Goal: Transaction & Acquisition: Obtain resource

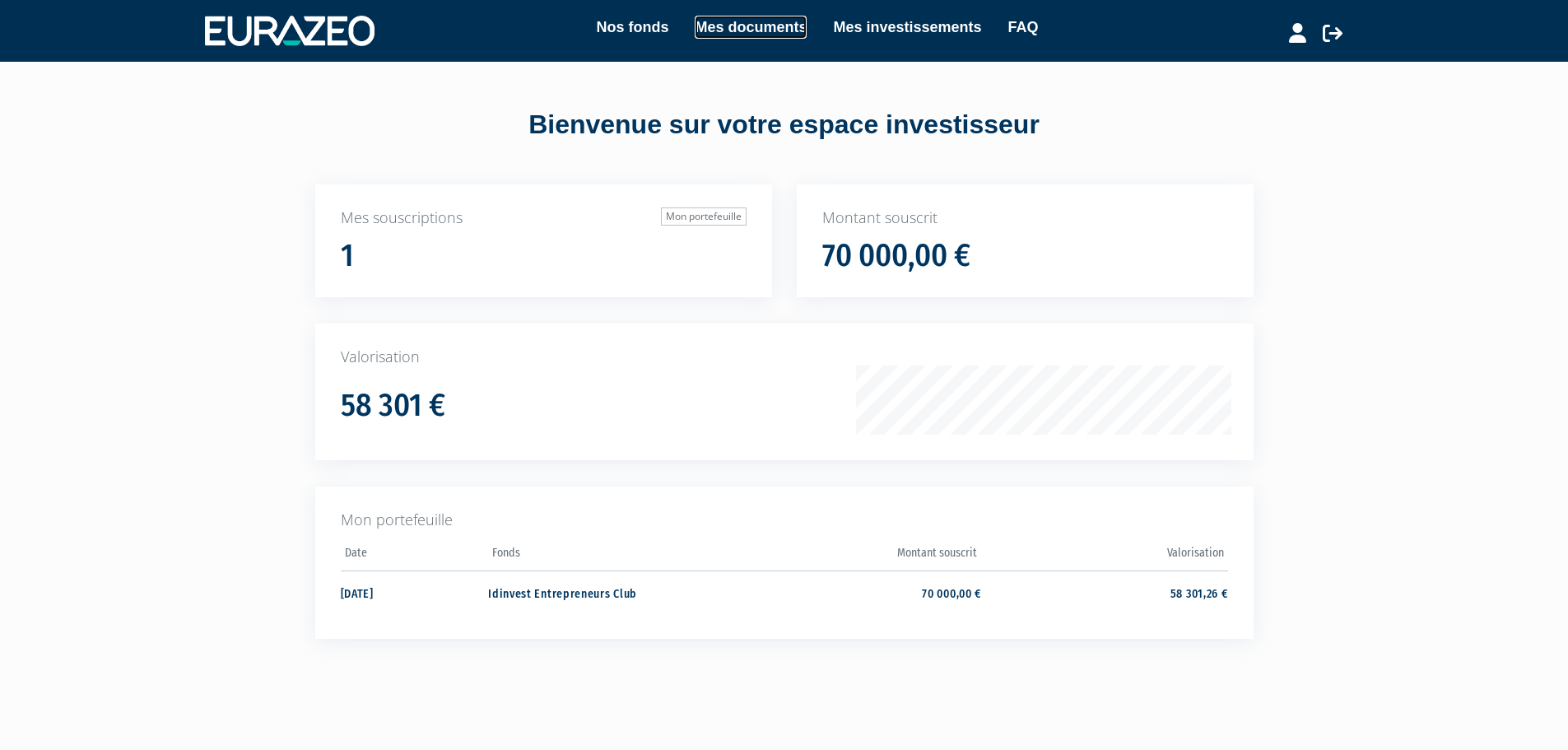
click at [798, 24] on link "Mes documents" at bounding box center [750, 27] width 112 height 23
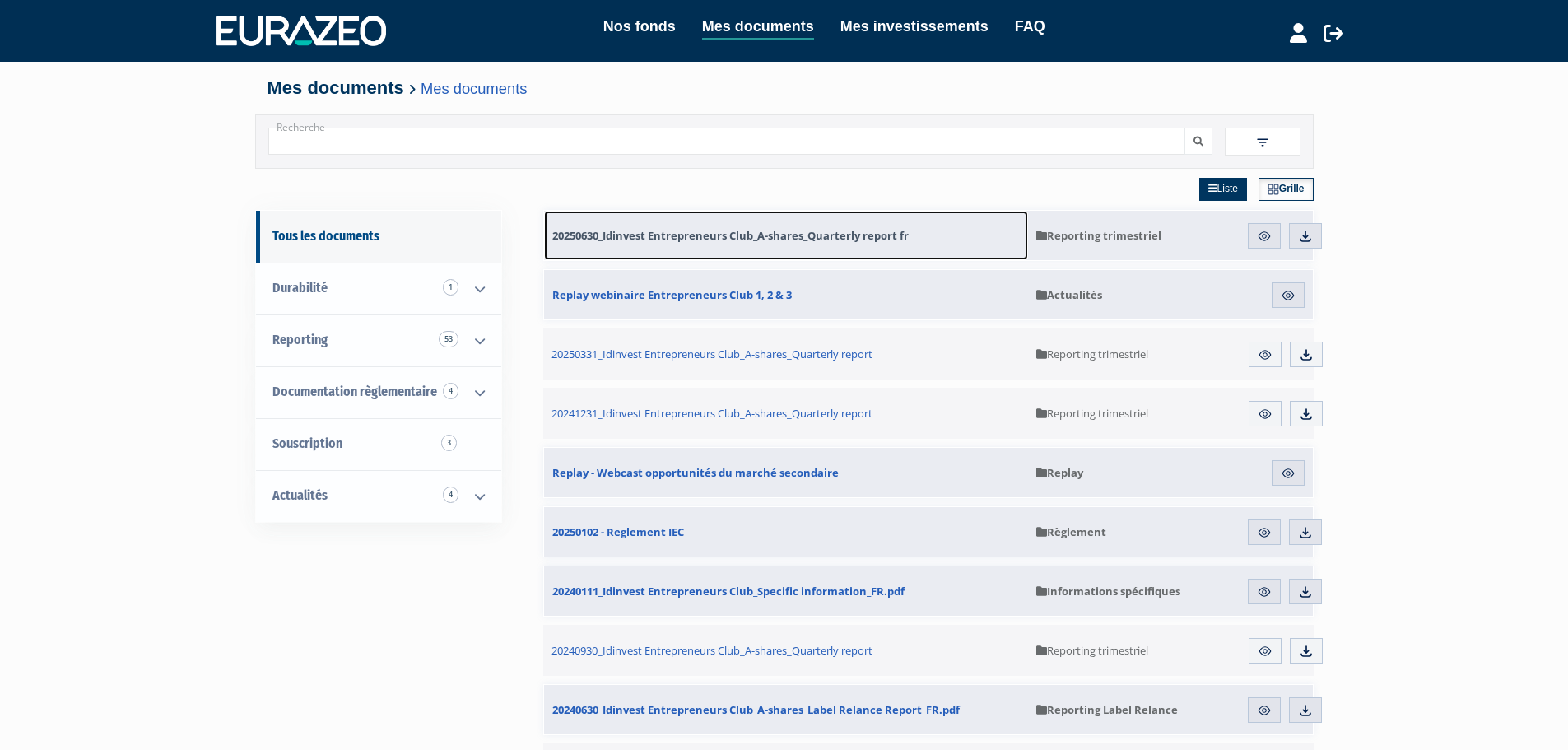
click at [819, 242] on span "20250630_Idinvest Entrepreneurs Club_A-shares_Quarterly report fr" at bounding box center [730, 236] width 356 height 15
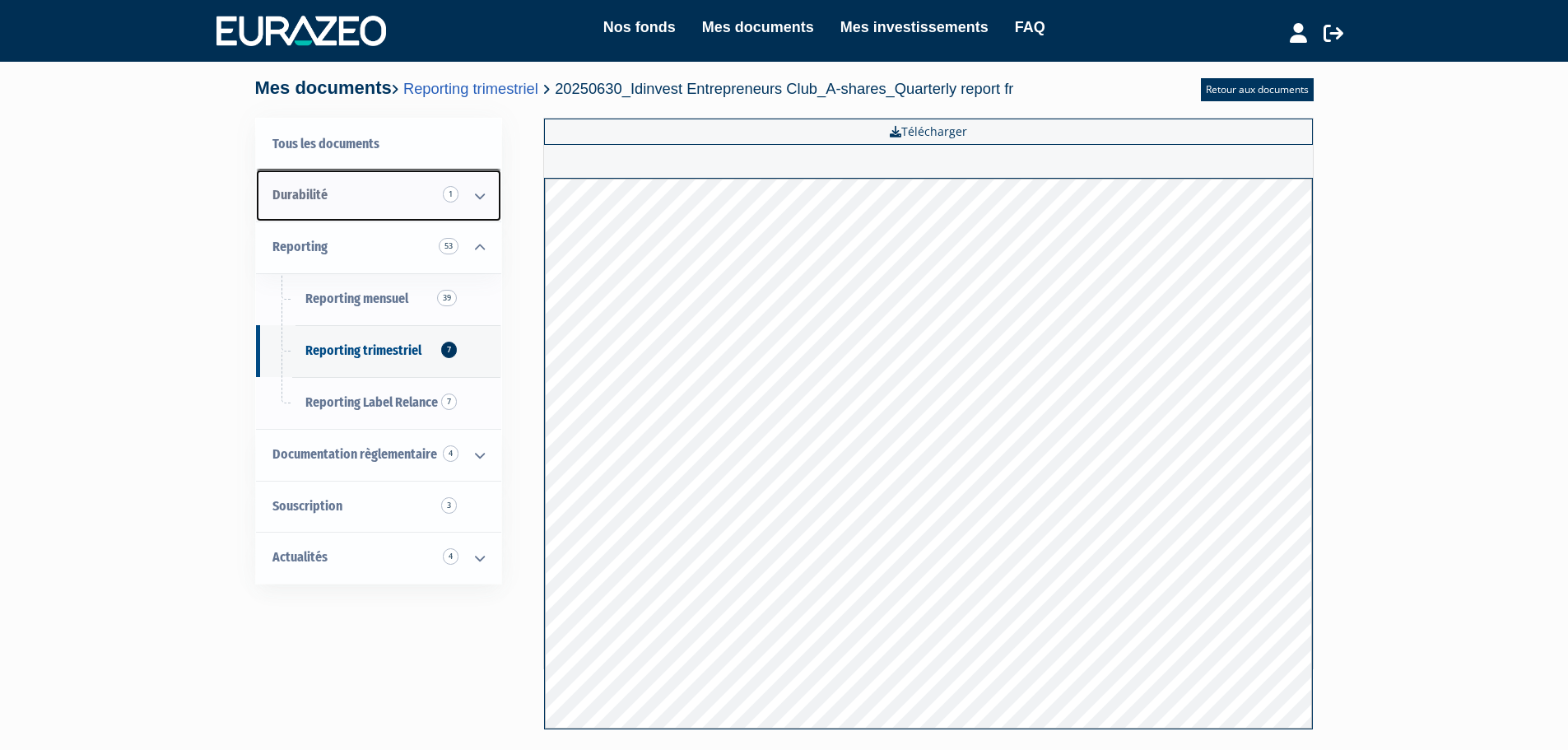
click at [477, 197] on icon at bounding box center [480, 195] width 43 height 51
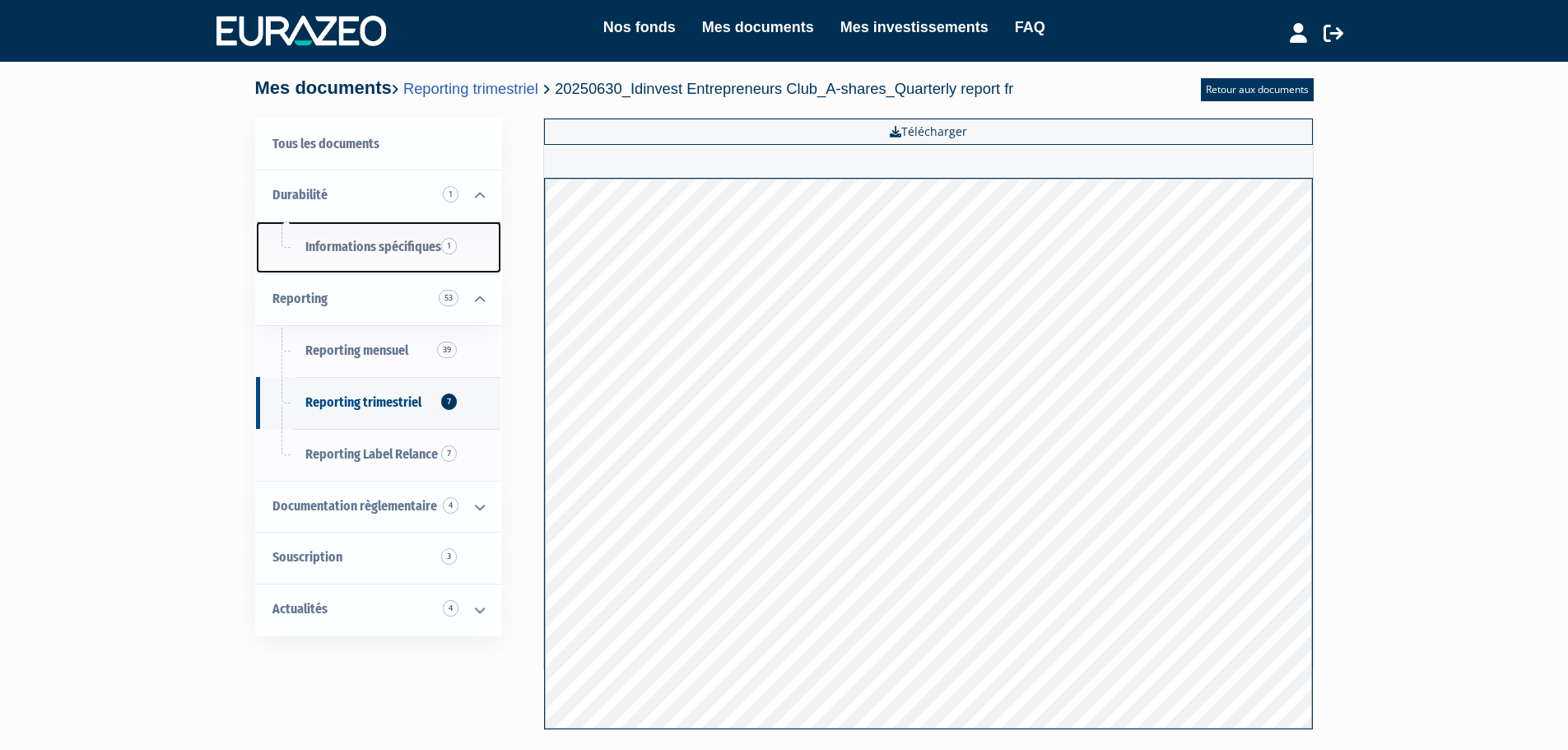
click at [381, 242] on span "Informations spécifiques 1" at bounding box center [373, 247] width 136 height 16
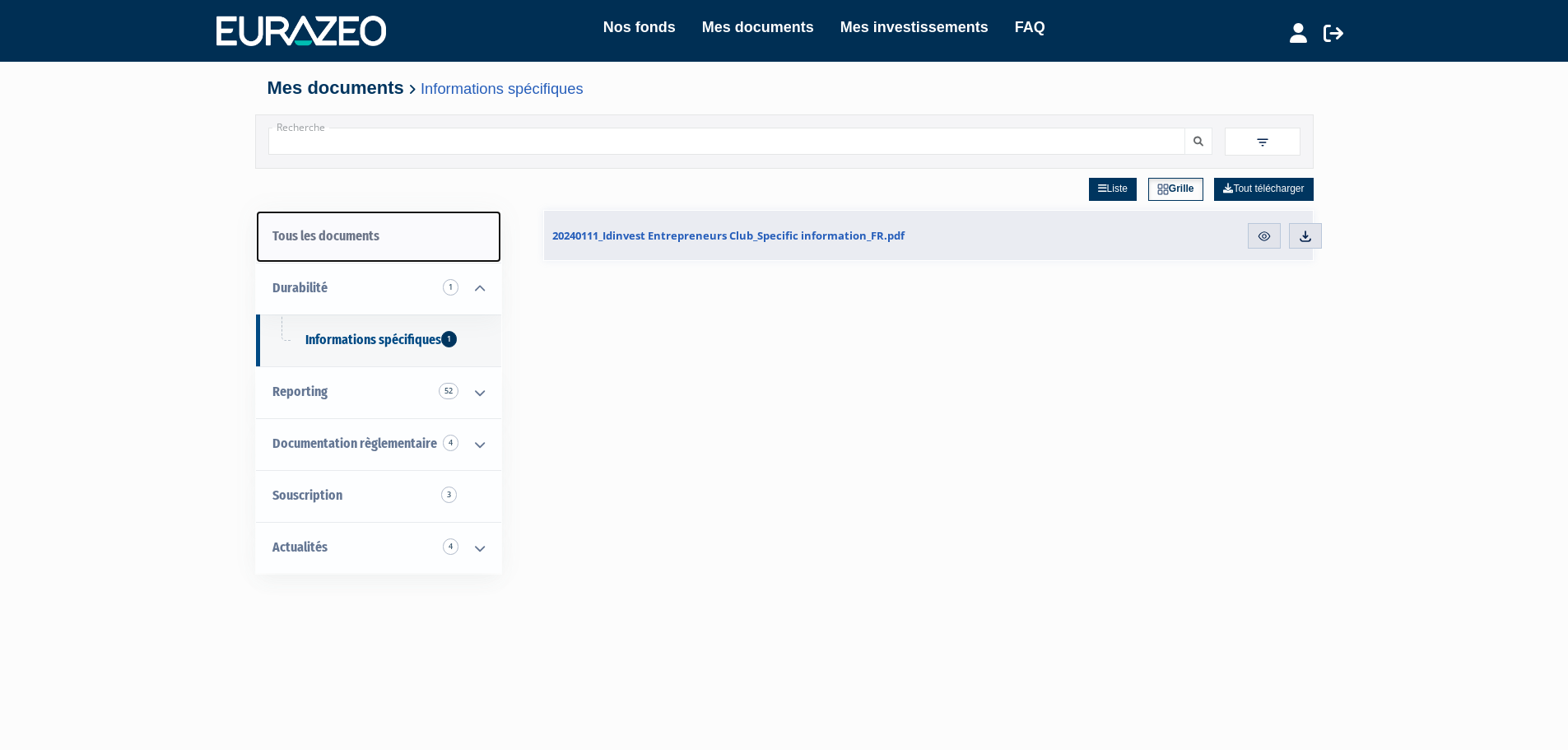
click at [347, 232] on link "Tous les documents" at bounding box center [378, 237] width 245 height 52
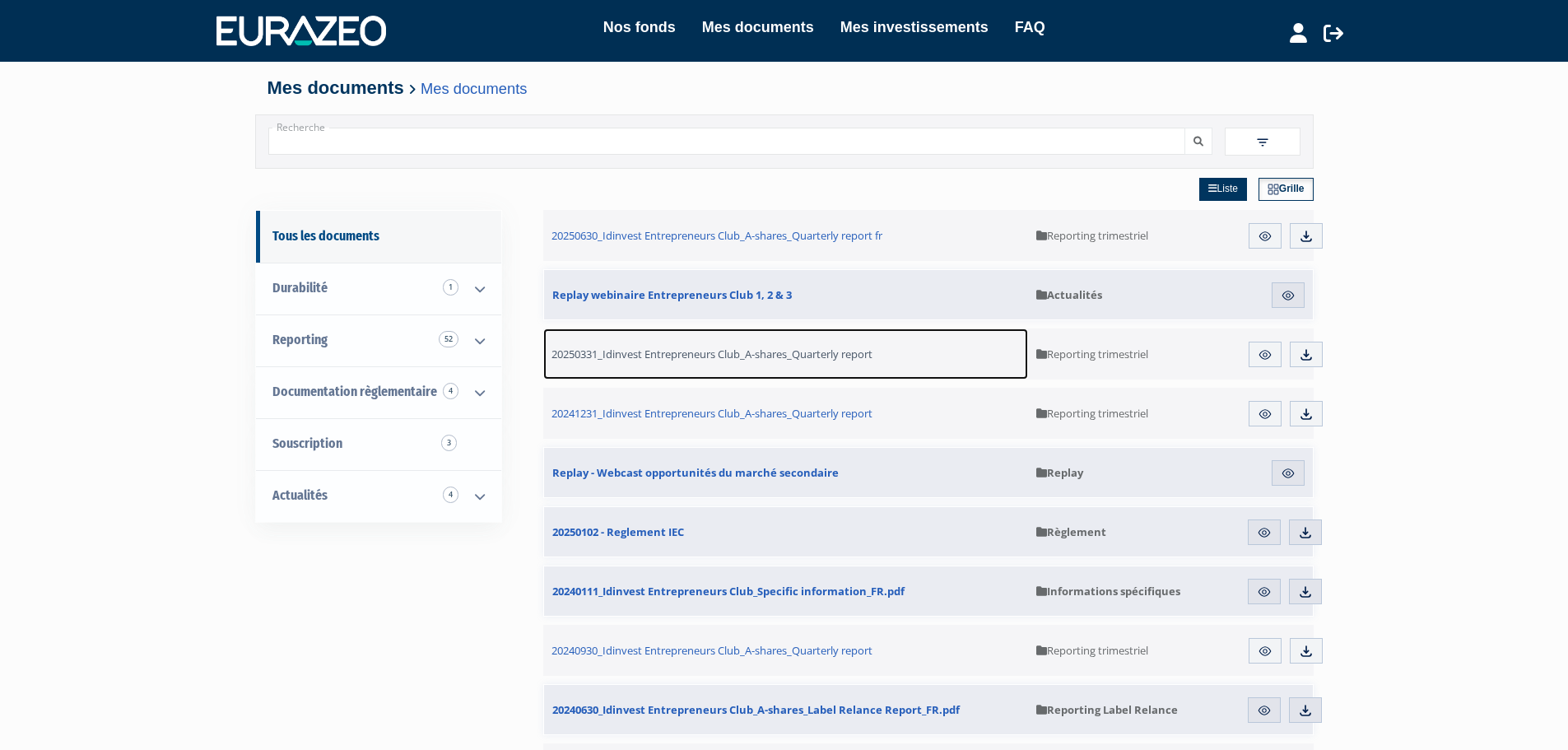
click at [776, 352] on span "20250331_Idinvest Entrepreneurs Club_A-shares_Quarterly report" at bounding box center [712, 354] width 321 height 15
